Goal: Task Accomplishment & Management: Manage account settings

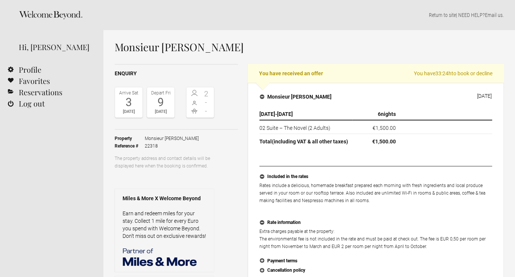
scroll to position [242, 0]
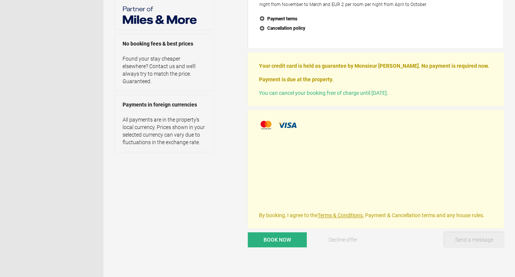
click at [467, 239] on button "Send a message" at bounding box center [474, 239] width 59 height 15
click at [467, 239] on button "Close message" at bounding box center [474, 239] width 59 height 15
click at [462, 237] on button "Send a message" at bounding box center [474, 239] width 59 height 15
click at [462, 237] on button "Close message" at bounding box center [474, 239] width 59 height 15
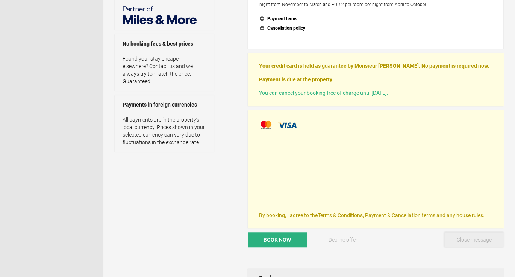
click at [462, 237] on button "Close message" at bounding box center [474, 239] width 59 height 15
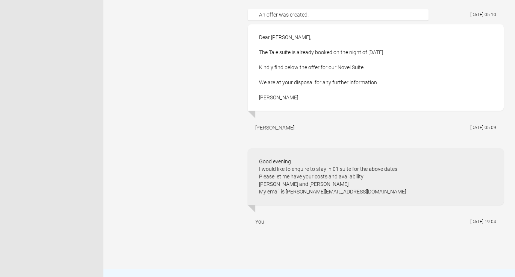
scroll to position [509, 0]
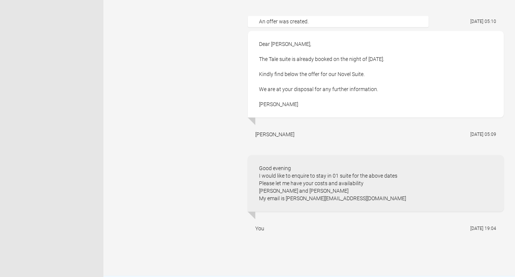
click at [268, 21] on div "An offer was created." at bounding box center [338, 21] width 181 height 11
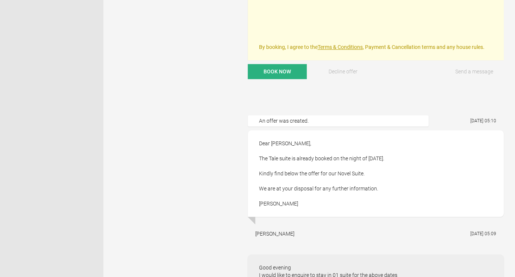
scroll to position [404, 0]
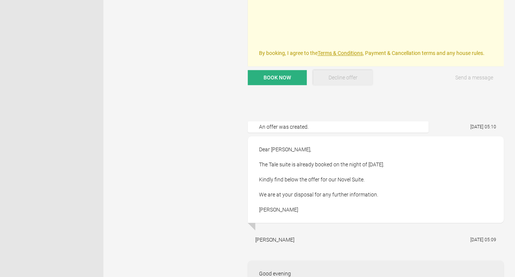
click at [343, 78] on span "Decline offer" at bounding box center [343, 77] width 29 height 6
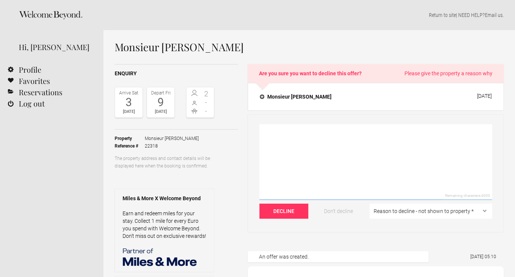
click at [266, 132] on textarea at bounding box center [376, 162] width 233 height 76
type textarea "Hi"
click at [344, 209] on button "Don't decline" at bounding box center [339, 211] width 49 height 15
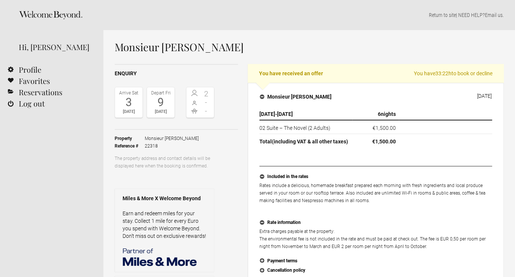
click at [129, 105] on div "3" at bounding box center [129, 102] width 24 height 11
click at [435, 13] on link "Return to site" at bounding box center [442, 15] width 27 height 6
click at [376, 112] on th "6 nights" at bounding box center [376, 114] width 47 height 12
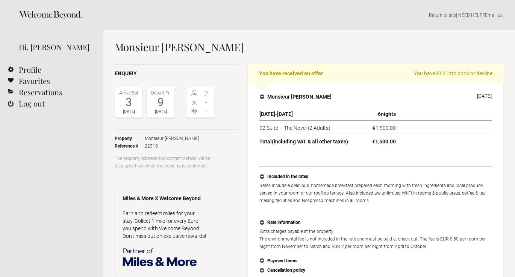
scroll to position [242, 0]
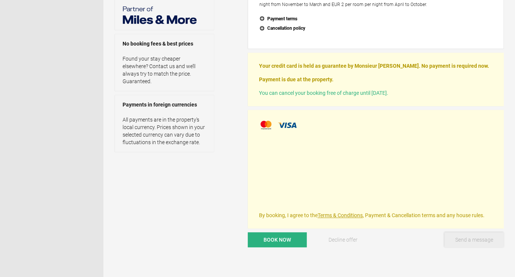
click at [477, 237] on button "Send a message" at bounding box center [474, 239] width 59 height 15
click at [477, 237] on button "Close message" at bounding box center [474, 239] width 59 height 15
click at [453, 234] on button "Send a message" at bounding box center [474, 239] width 59 height 15
click at [468, 235] on button "Close message" at bounding box center [474, 239] width 59 height 15
click at [468, 235] on button "Send a message" at bounding box center [474, 239] width 59 height 15
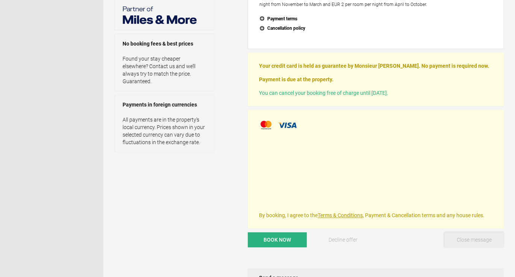
click at [468, 235] on button "Close message" at bounding box center [474, 239] width 59 height 15
click at [465, 238] on button "Send a message" at bounding box center [474, 239] width 59 height 15
click at [465, 238] on button "Close message" at bounding box center [474, 239] width 59 height 15
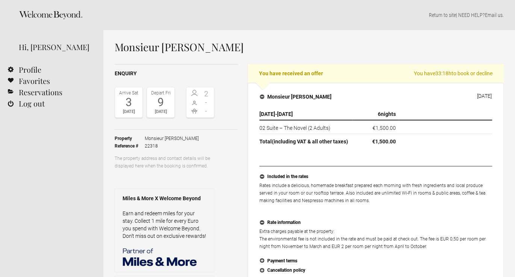
scroll to position [242, 0]
